Goal: Information Seeking & Learning: Learn about a topic

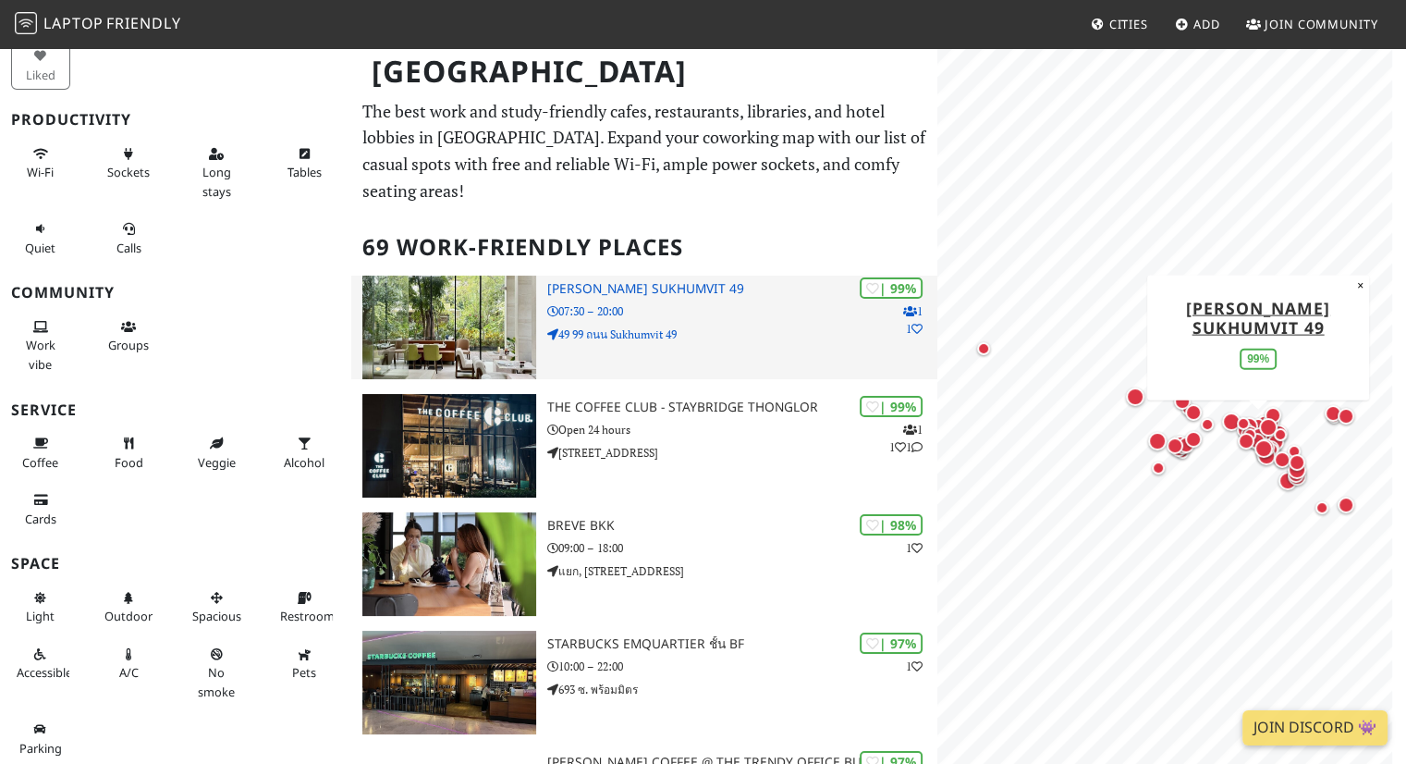
click at [906, 306] on icon at bounding box center [910, 311] width 14 height 11
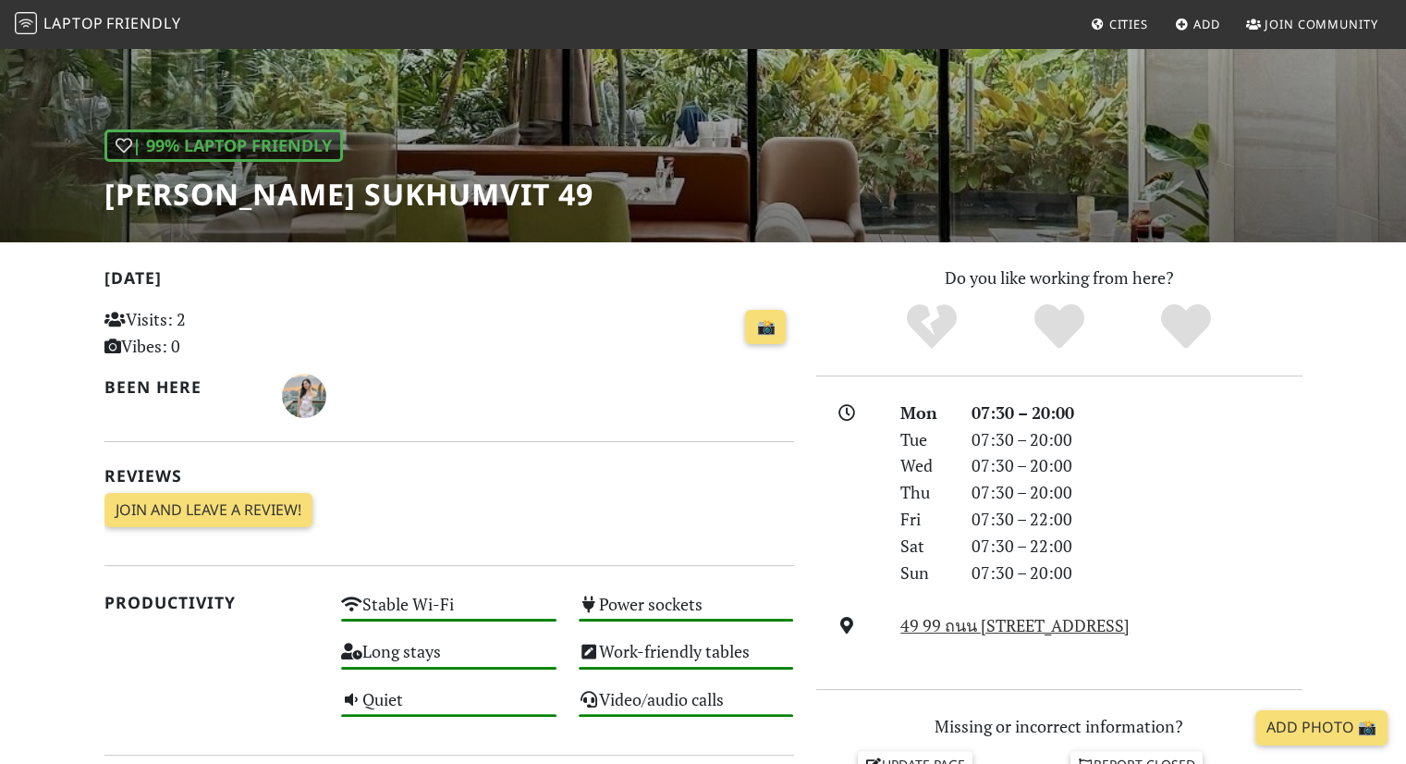
scroll to position [185, 0]
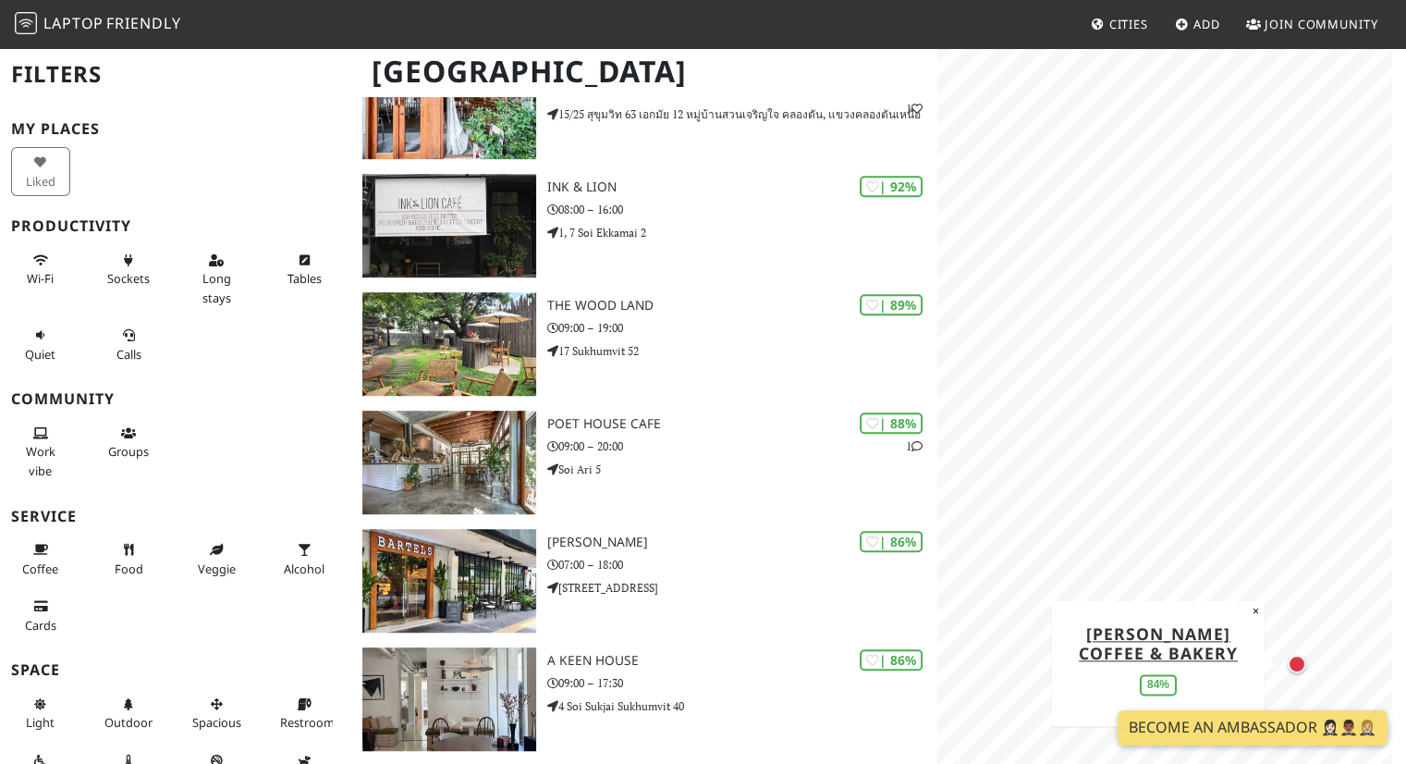
click at [1295, 663] on div "Map marker" at bounding box center [1297, 664] width 18 height 18
click at [1296, 660] on div "Map marker" at bounding box center [1297, 664] width 18 height 18
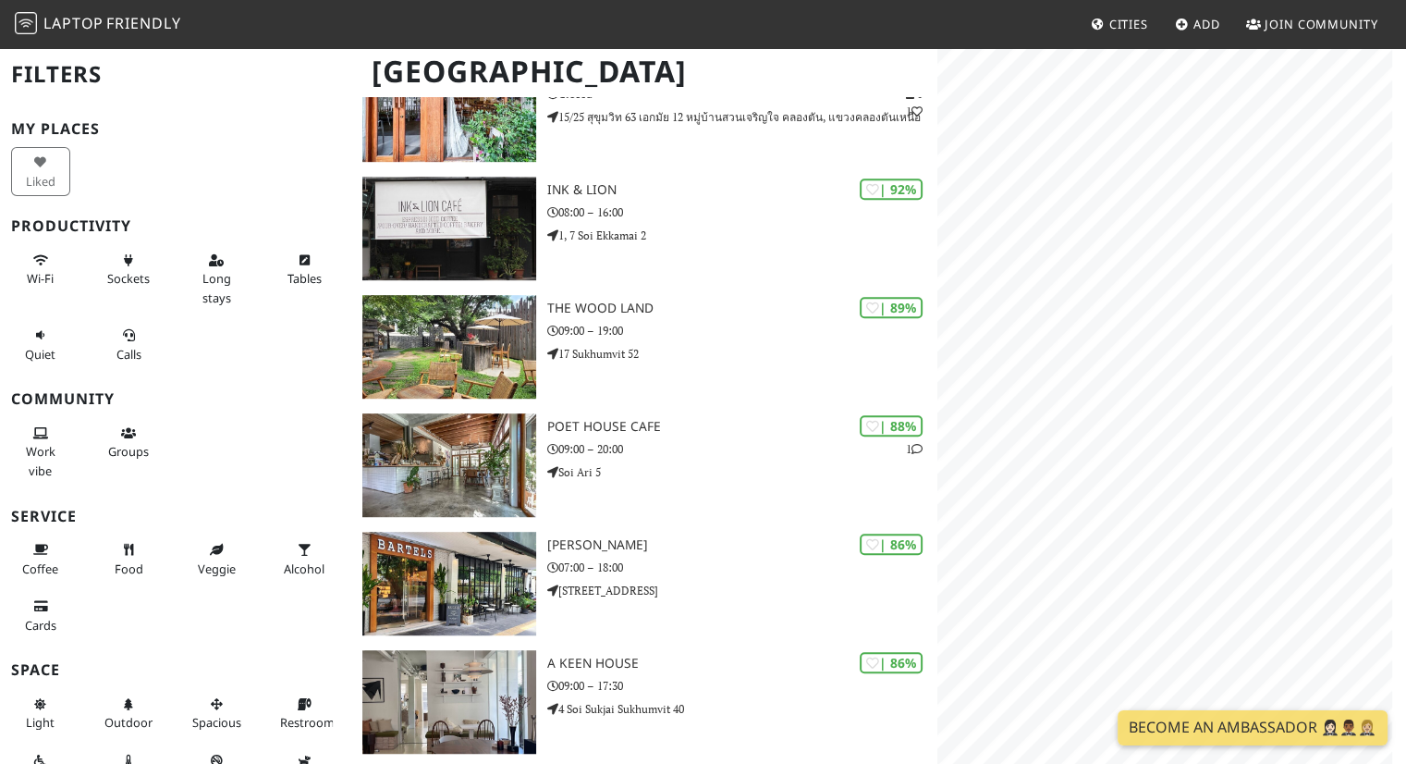
scroll to position [1017, 0]
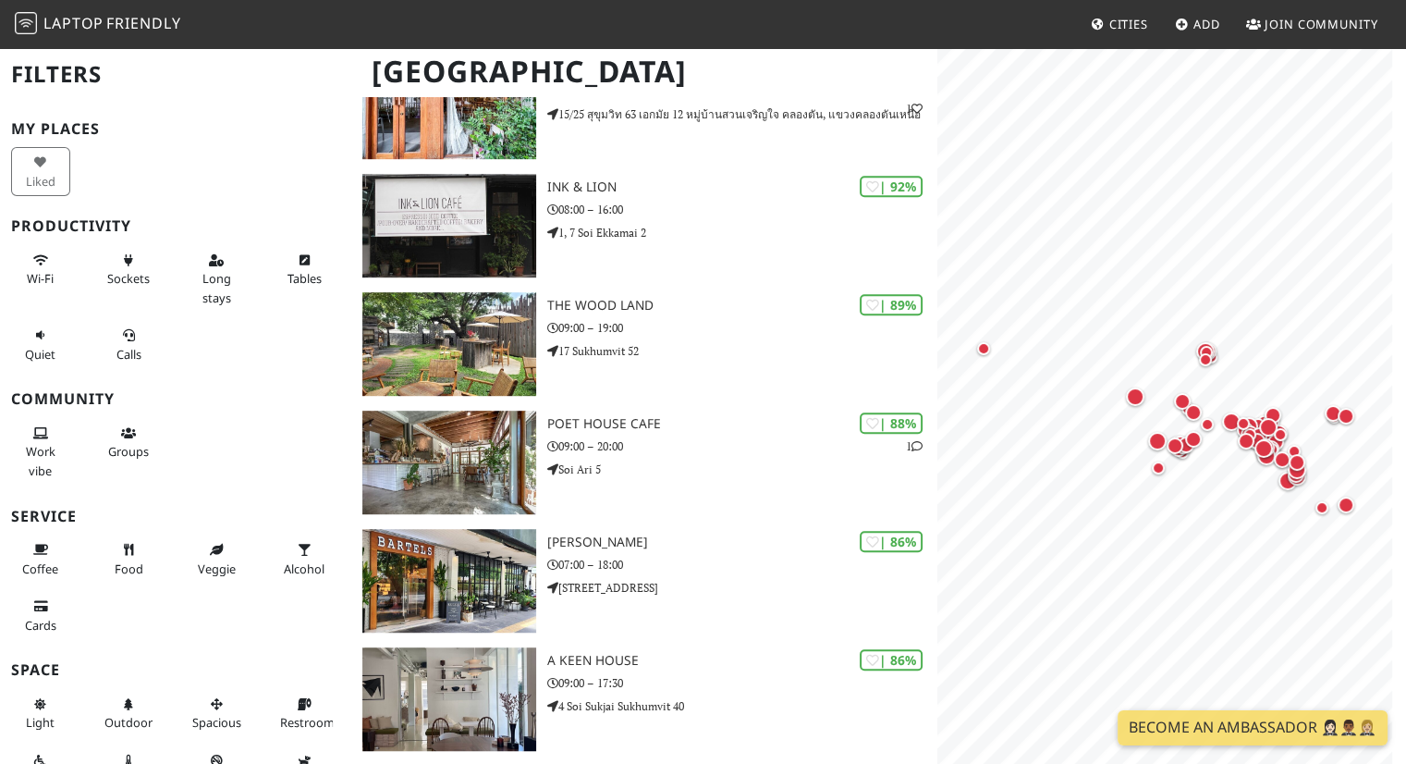
click at [1099, 23] on icon at bounding box center [1098, 25] width 15 height 12
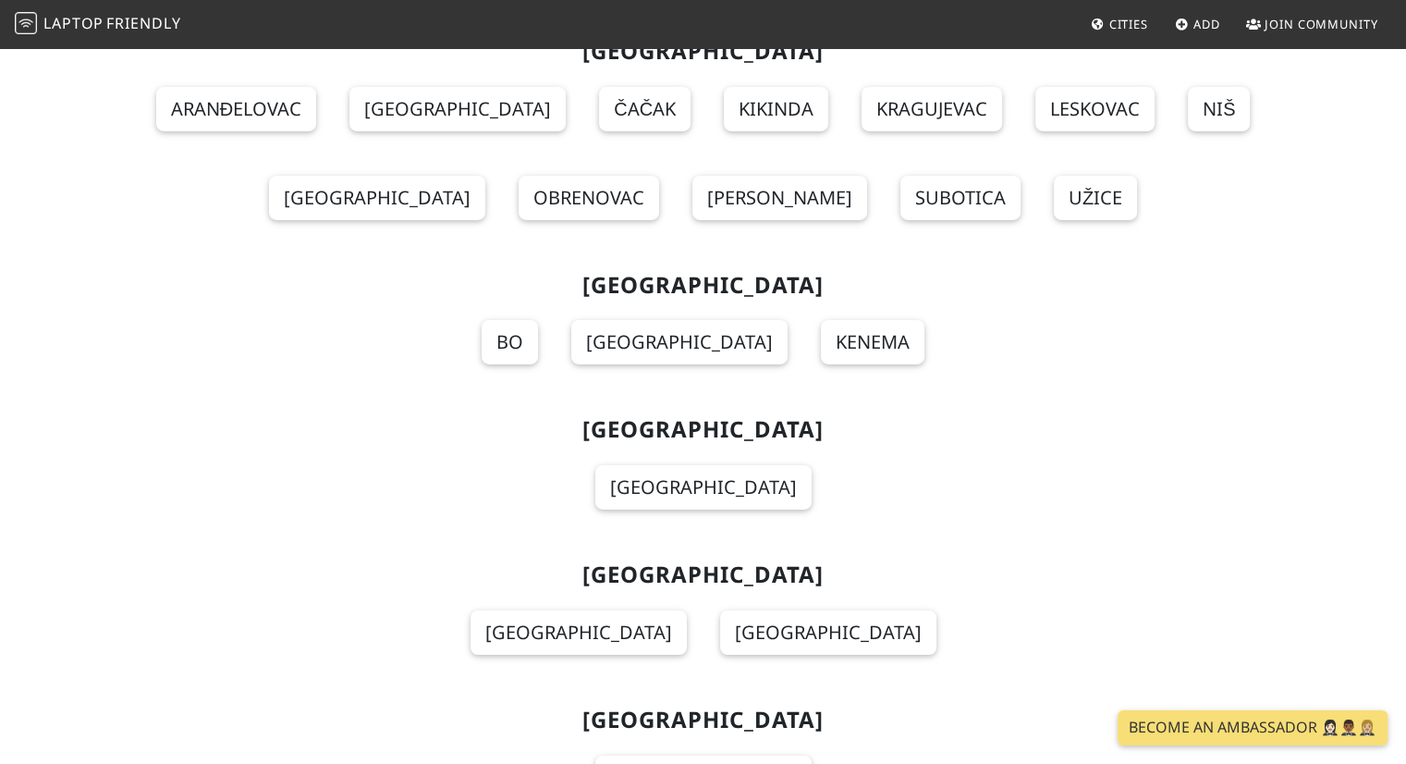
scroll to position [20248, 0]
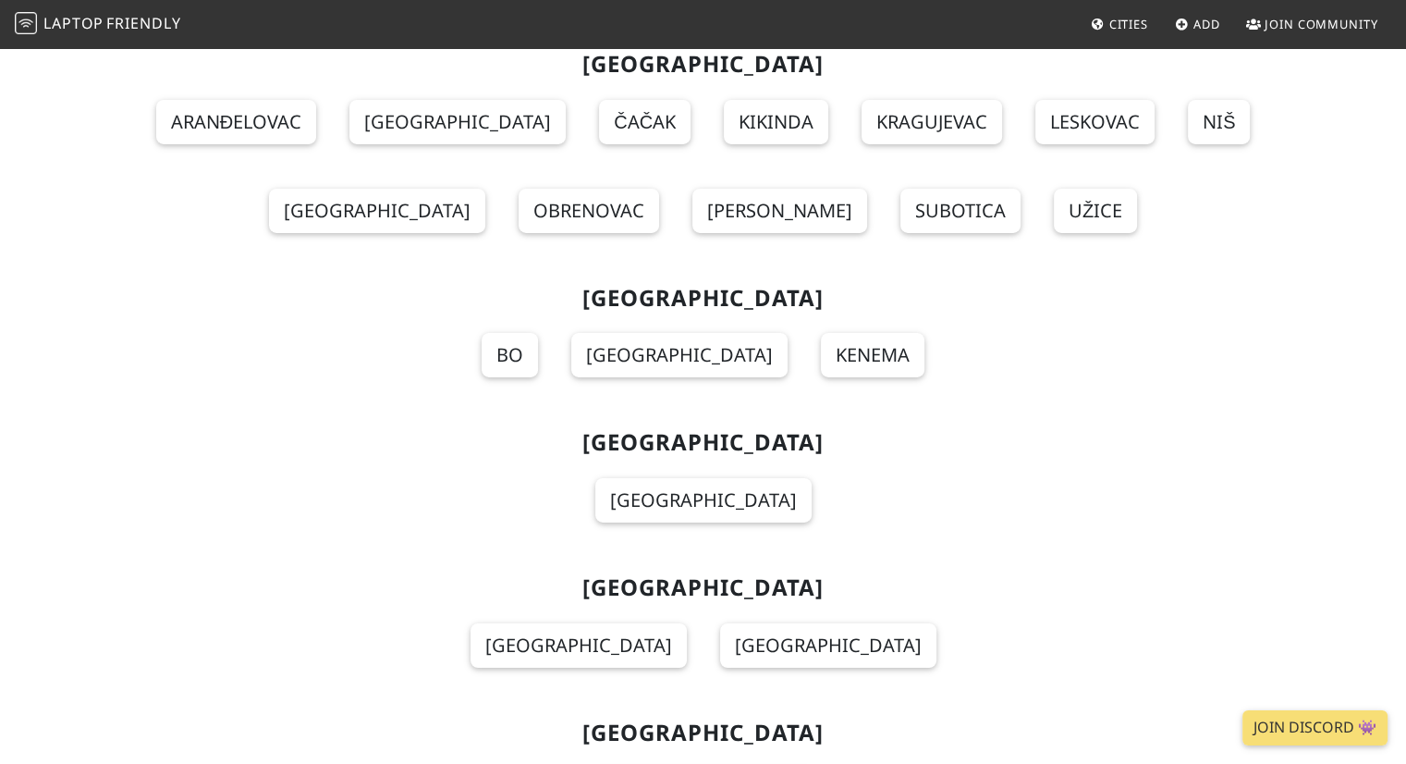
scroll to position [20248, 0]
